Goal: Transaction & Acquisition: Purchase product/service

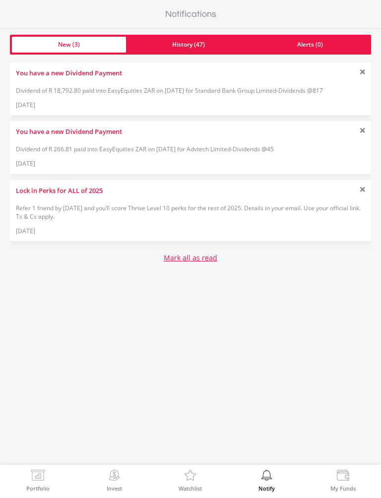
click at [45, 85] on div "You have a new Dividend Payment Dividend of R 18,792.80 paid into EasyEquities …" at bounding box center [190, 88] width 361 height 53
click at [180, 254] on link "Mark all as read" at bounding box center [191, 258] width 54 height 10
click at [32, 480] on img at bounding box center [37, 477] width 15 height 14
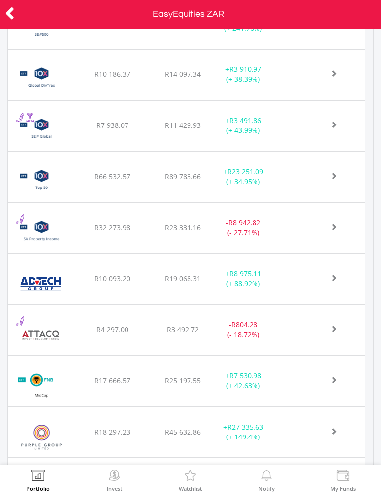
scroll to position [587, 0]
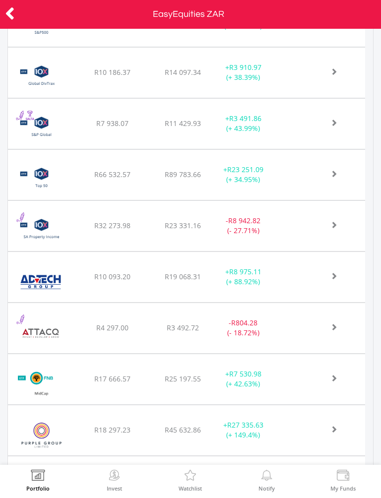
click at [54, 264] on img at bounding box center [41, 281] width 56 height 35
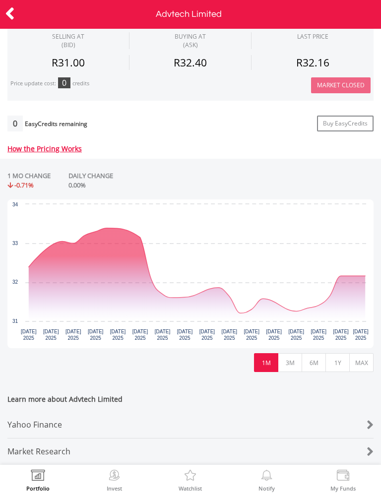
scroll to position [339, 0]
click at [358, 358] on button "MAX" at bounding box center [361, 362] width 24 height 19
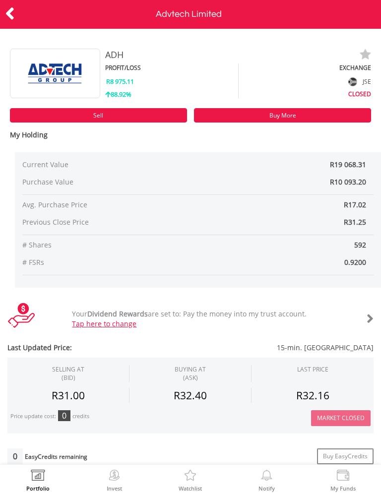
scroll to position [0, 0]
